Goal: Task Accomplishment & Management: Manage account settings

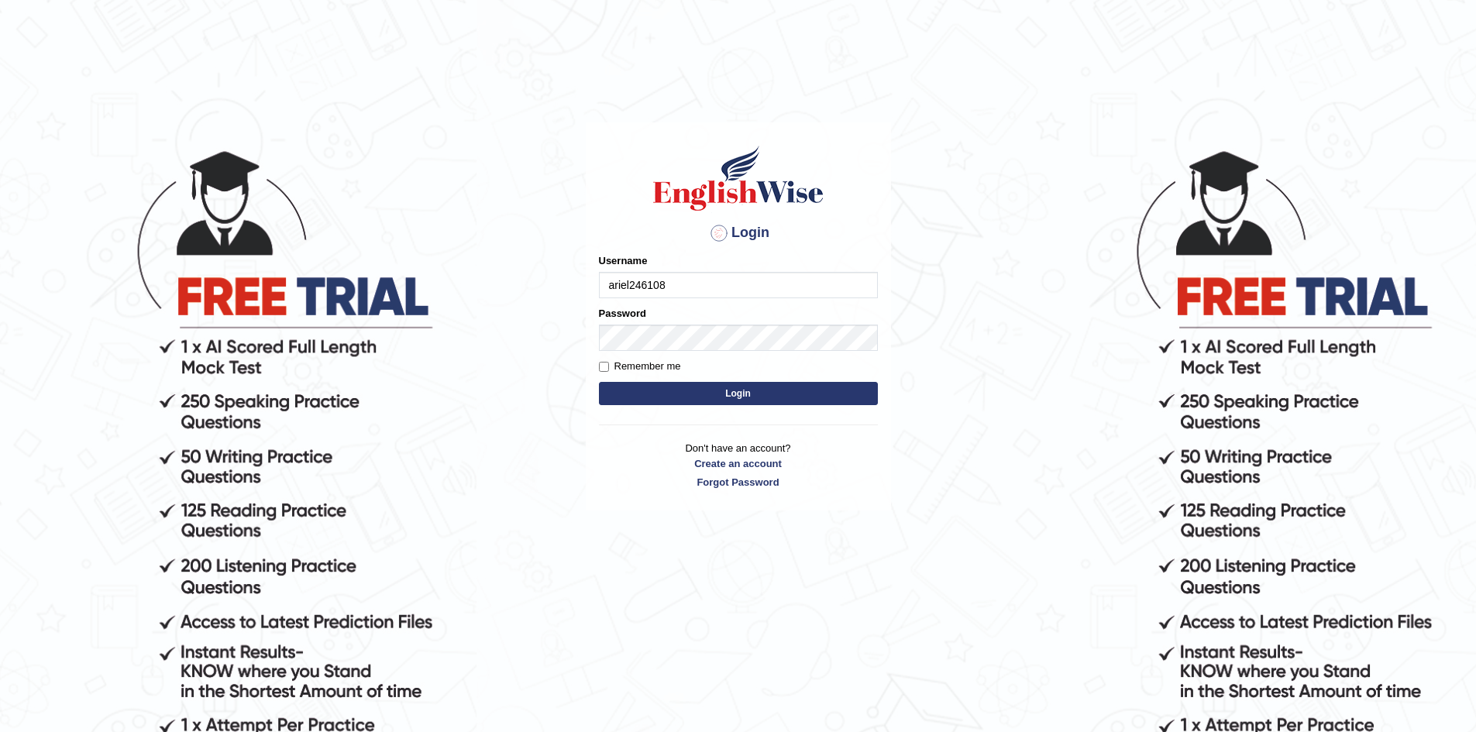
type input "ariel246108"
click at [599, 382] on button "Login" at bounding box center [738, 393] width 279 height 23
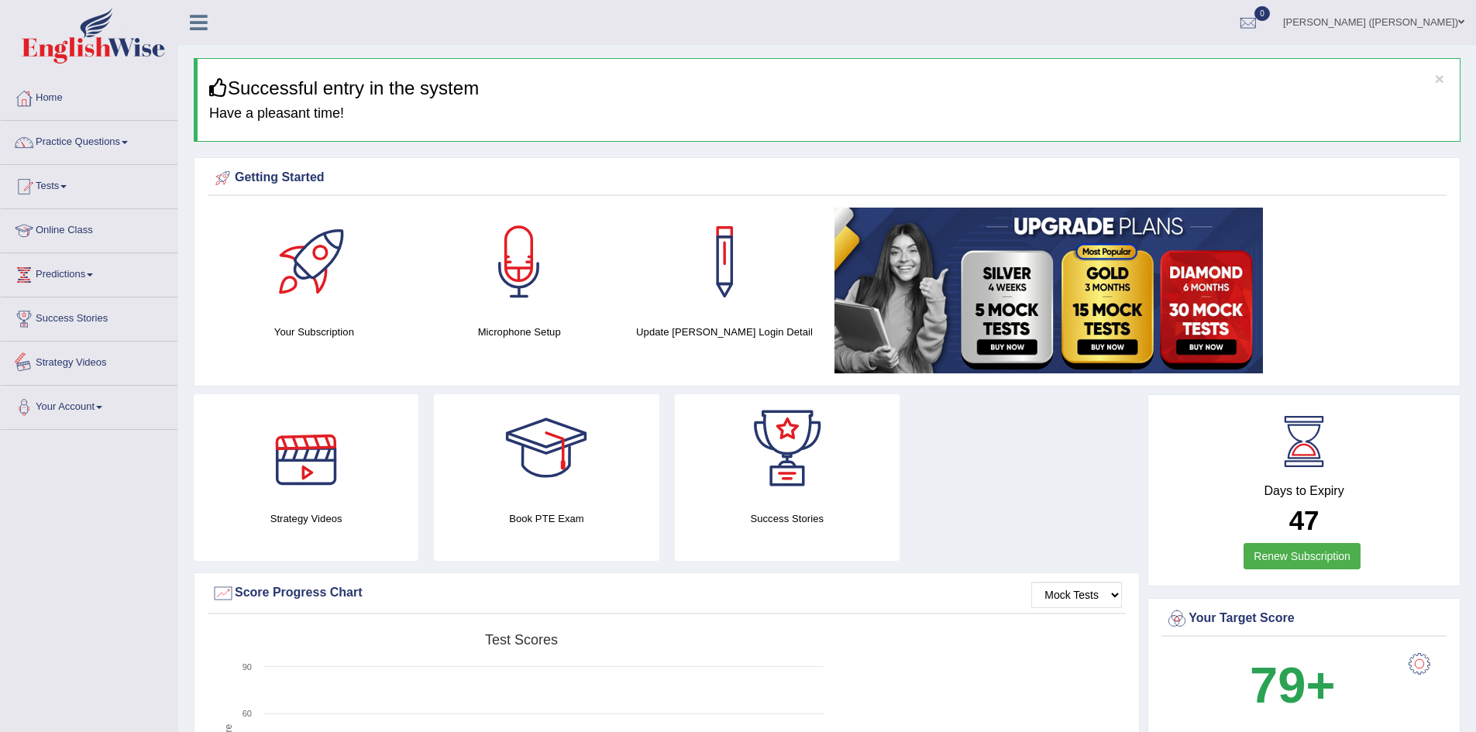
click at [1441, 81] on button "×" at bounding box center [1439, 79] width 9 height 16
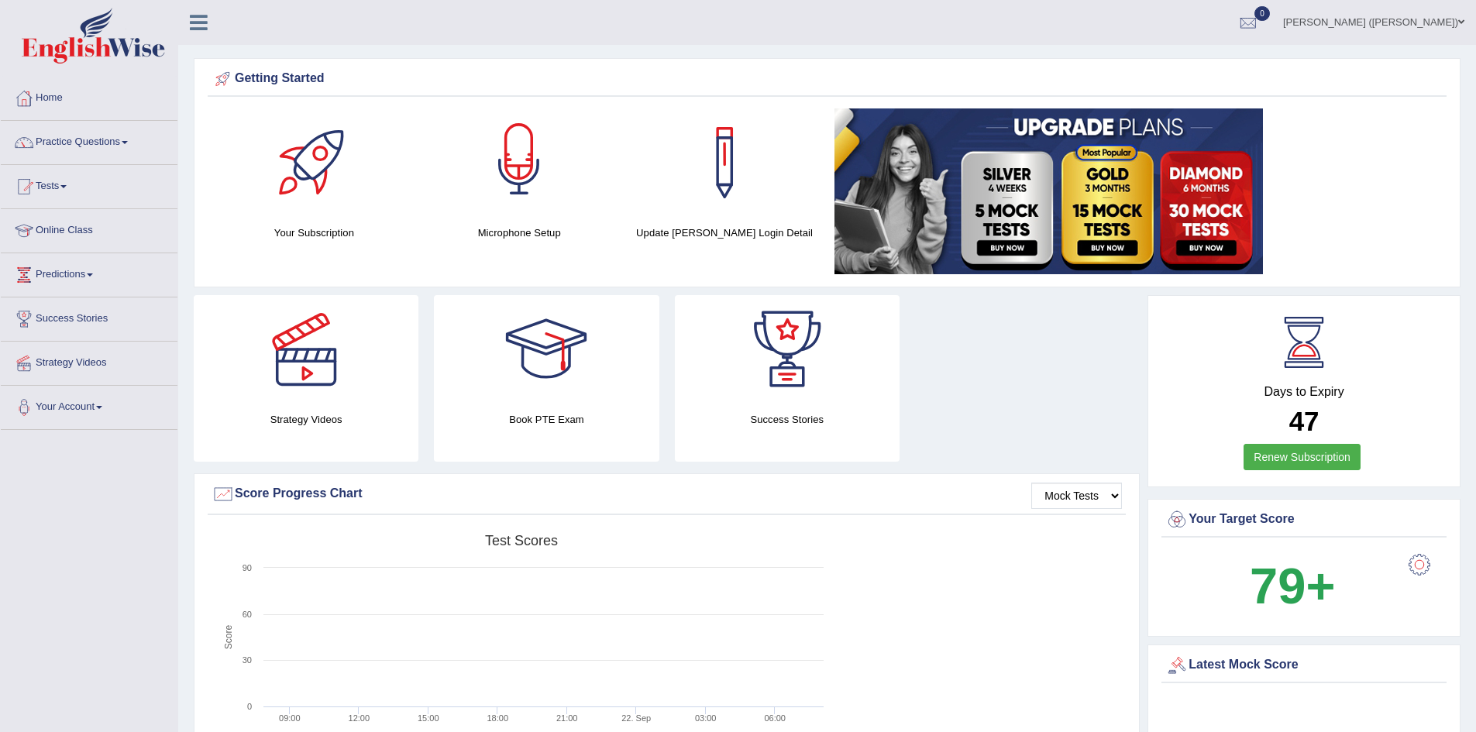
click at [660, 14] on ul "Yu-Shih Huang (Leah) Toggle navigation Username: ariel246108 Access Type: Onlin…" at bounding box center [1022, 22] width 909 height 44
click at [659, 13] on ul "Yu-Shih Huang (Leah) Toggle navigation Username: ariel246108 Access Type: Onlin…" at bounding box center [1022, 22] width 909 height 44
drag, startPoint x: 1351, startPoint y: 389, endPoint x: 1244, endPoint y: 393, distance: 107.8
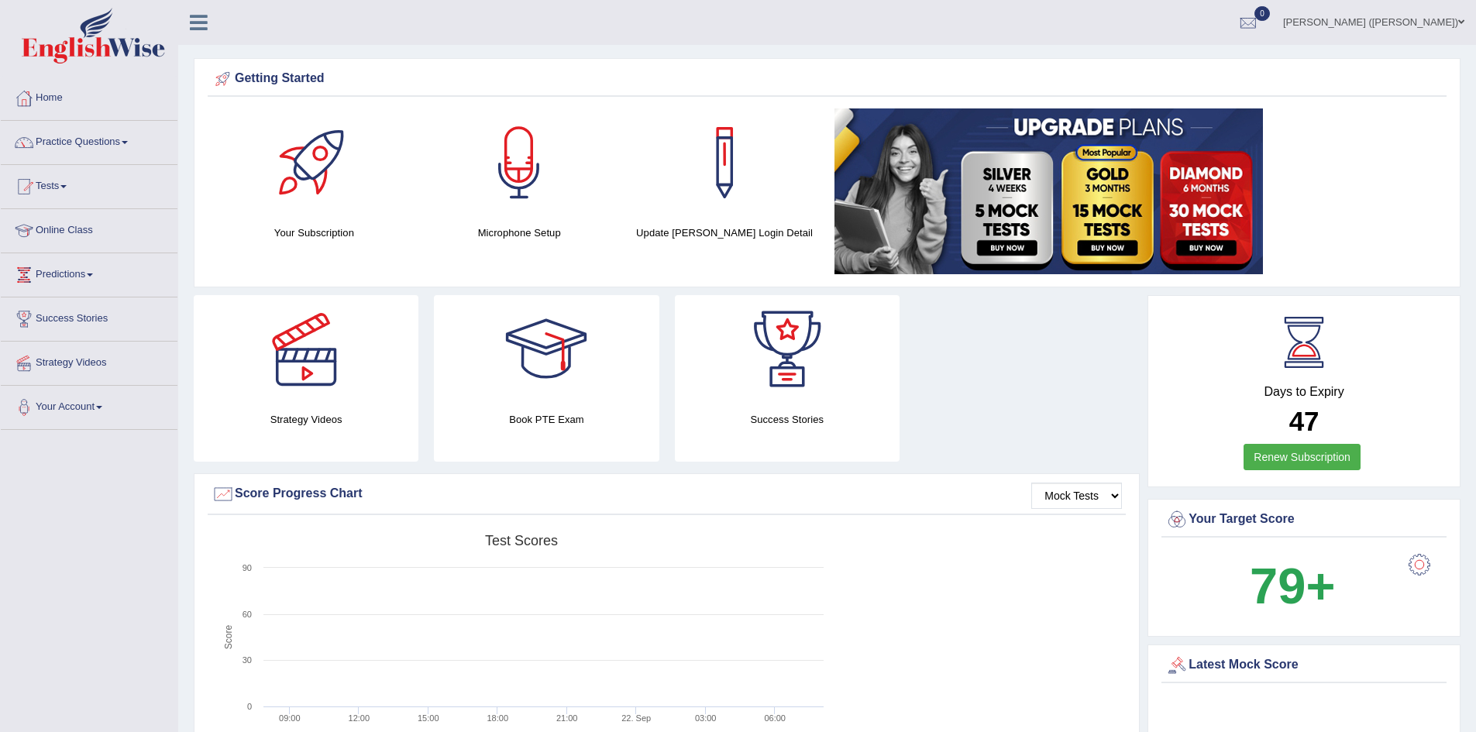
click at [1244, 393] on h4 "Days to Expiry" at bounding box center [1303, 392] width 277 height 14
click at [1025, 365] on div "Strategy Videos Book PTE Exam Success Stories" at bounding box center [667, 384] width 962 height 178
click at [628, 19] on ul "Yu-Shih Huang (Leah) Toggle navigation Username: ariel246108 Access Type: Onlin…" at bounding box center [1022, 22] width 909 height 44
